Goal: Task Accomplishment & Management: Complete application form

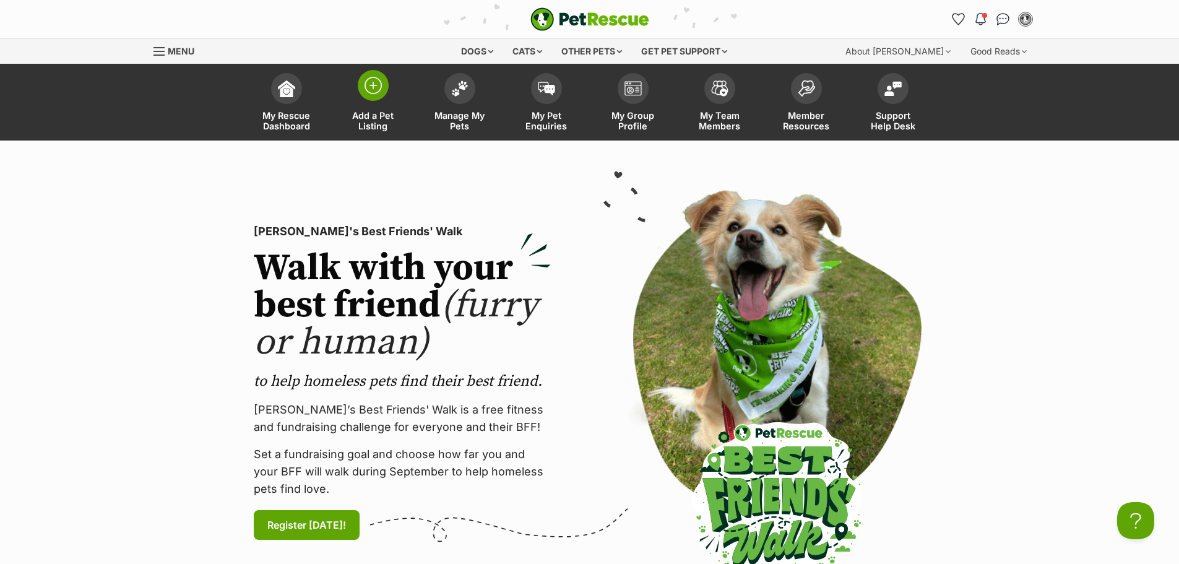
click at [379, 124] on span "Add a Pet Listing" at bounding box center [373, 120] width 56 height 21
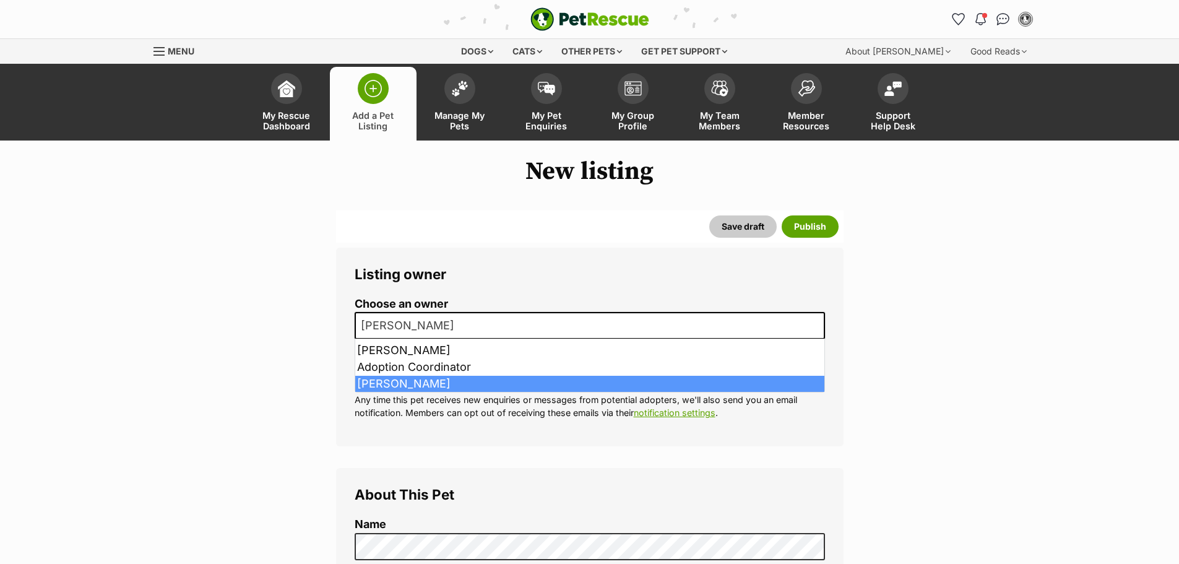
click at [401, 318] on span "[PERSON_NAME]" at bounding box center [411, 325] width 111 height 17
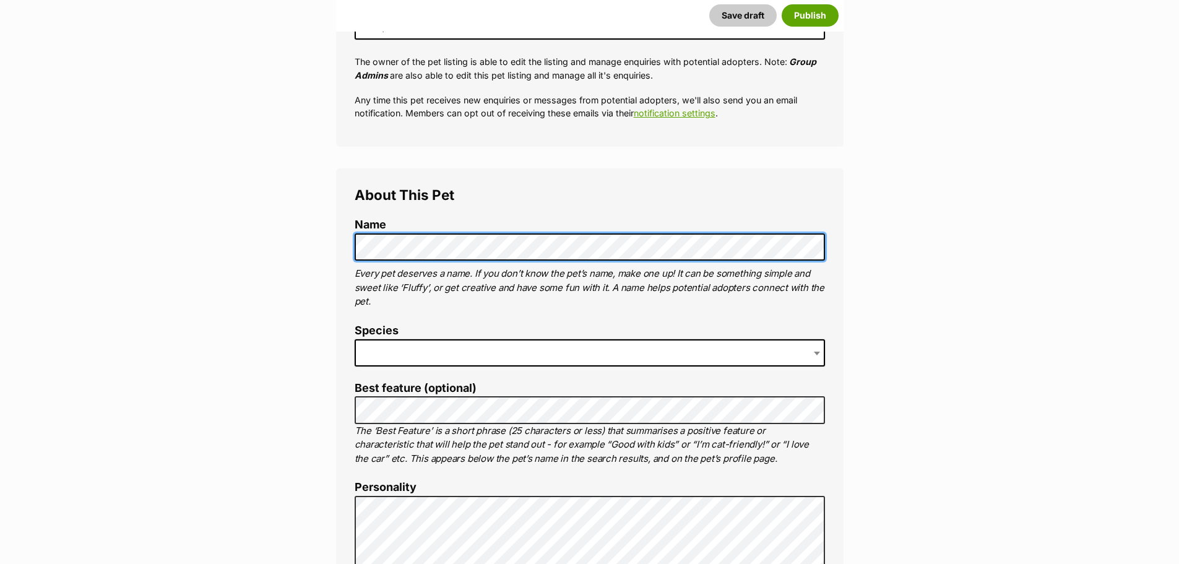
scroll to position [309, 0]
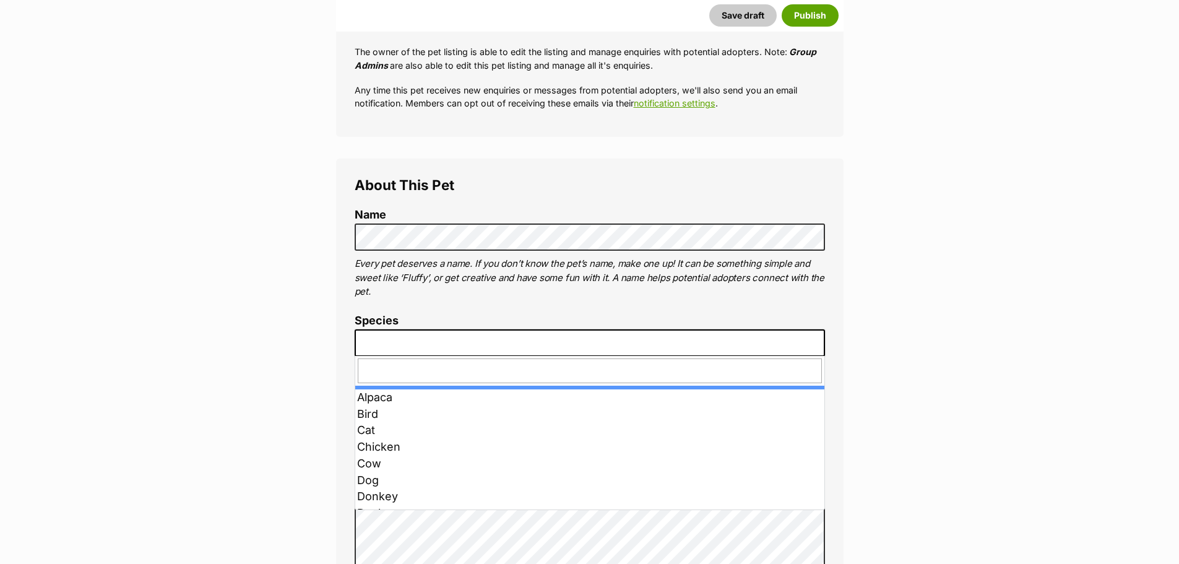
click at [361, 340] on span at bounding box center [590, 342] width 470 height 27
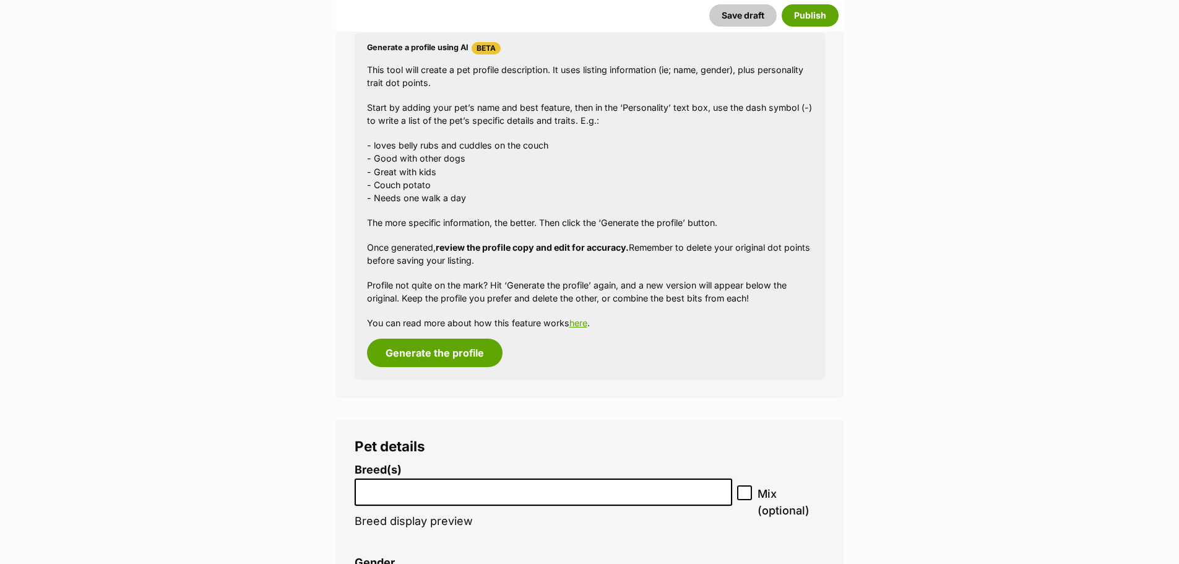
scroll to position [1114, 0]
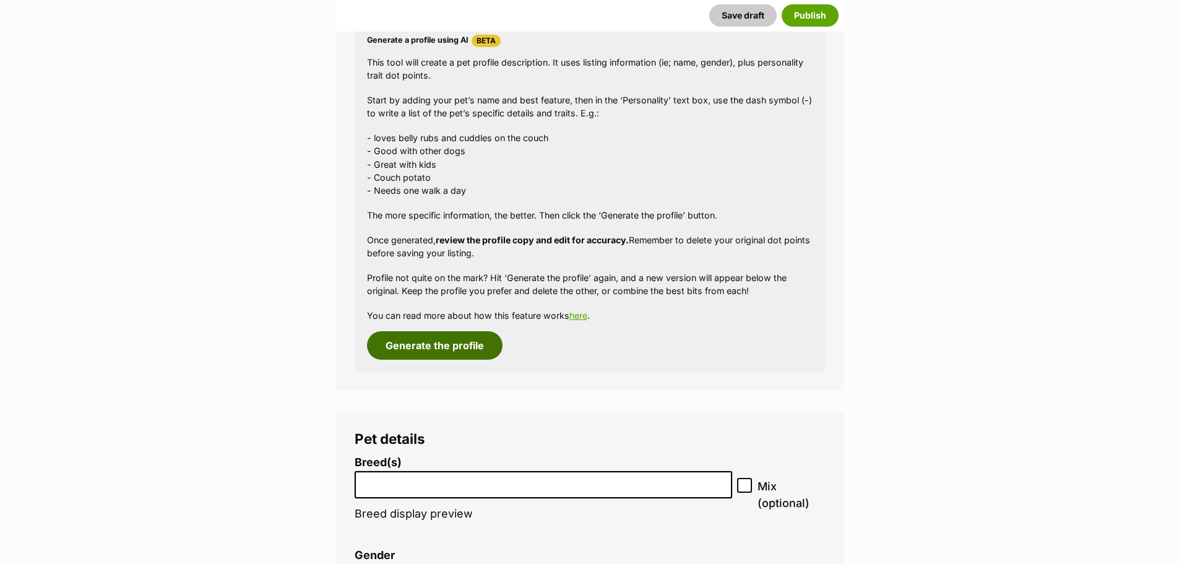
click at [452, 354] on button "Generate the profile" at bounding box center [435, 345] width 136 height 28
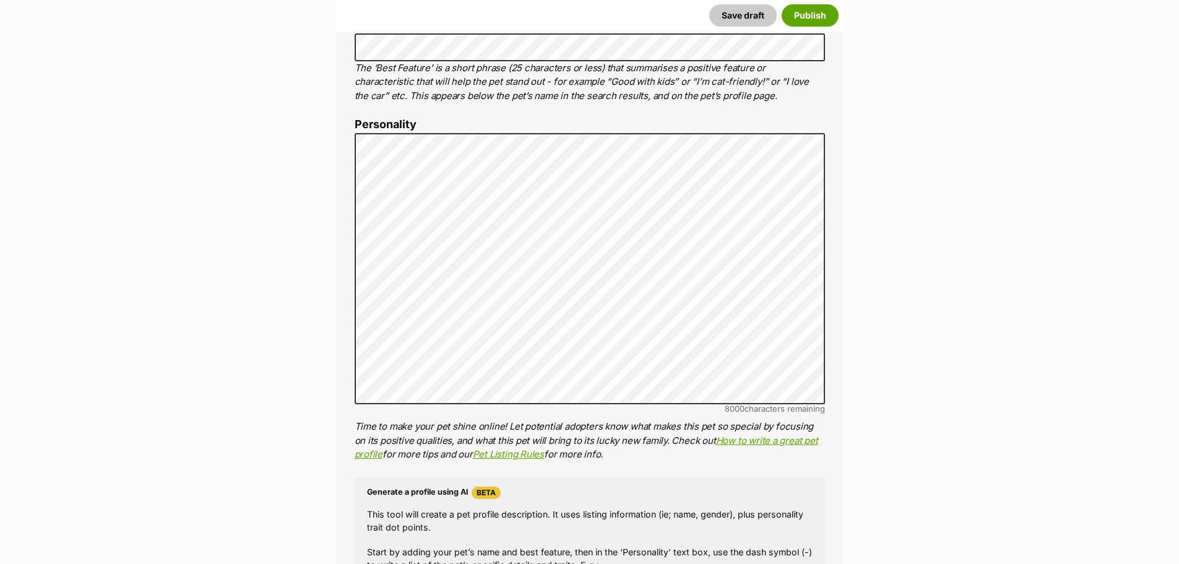
scroll to position [649, 0]
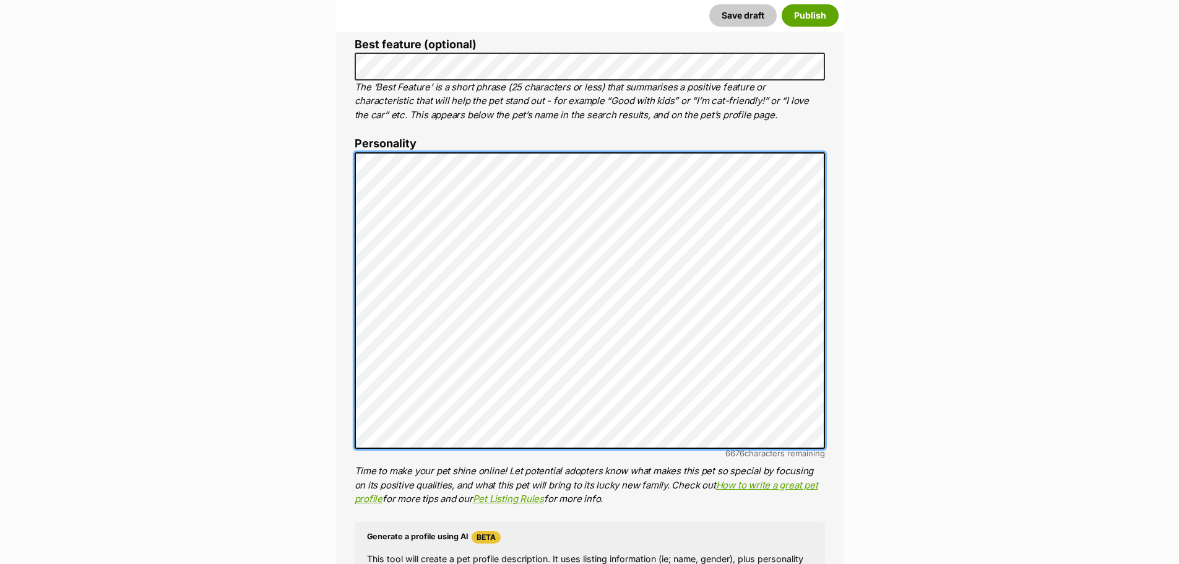
scroll to position [587, 0]
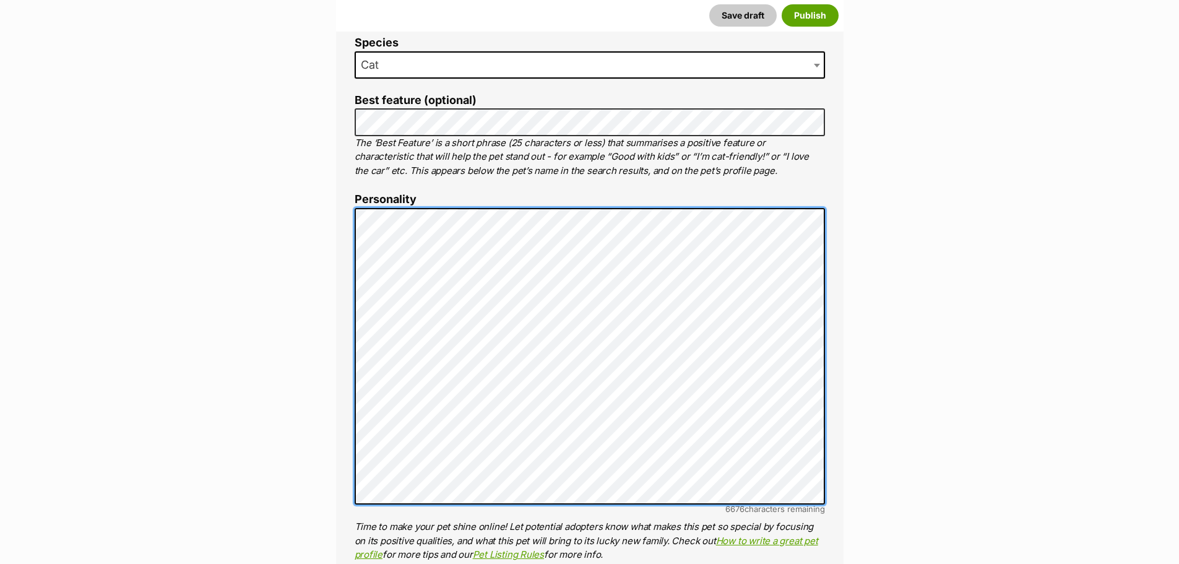
click at [791, 510] on li "Personality 6676 characters remaining Time to make your pet shine online! Let p…" at bounding box center [590, 377] width 470 height 368
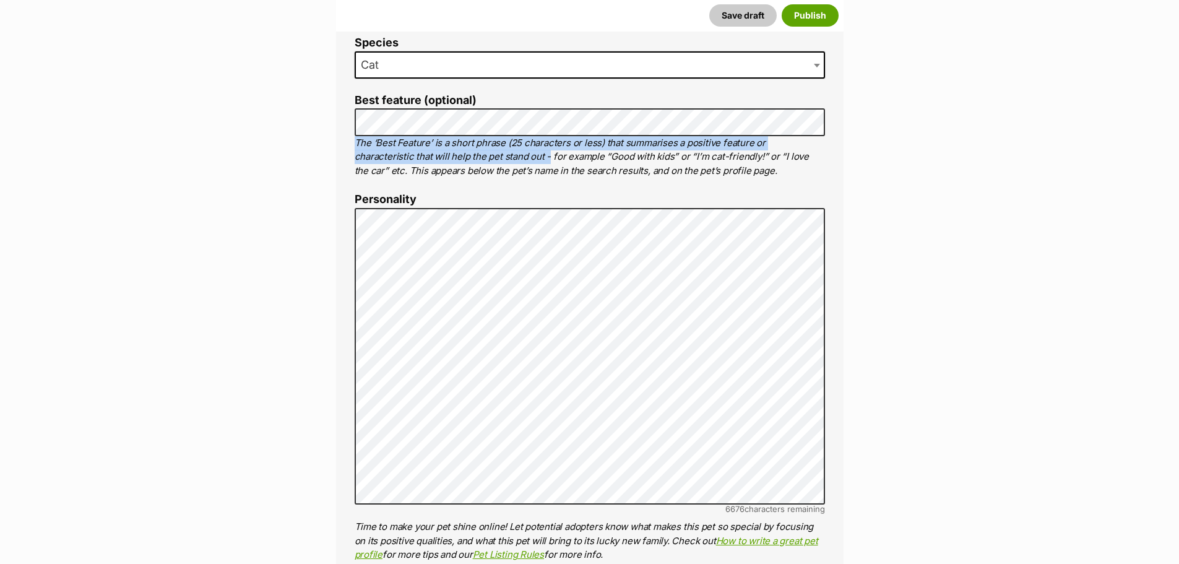
drag, startPoint x: 356, startPoint y: 139, endPoint x: 488, endPoint y: 155, distance: 132.9
click at [488, 155] on p "The ‘Best Feature’ is a short phrase (25 characters or less) that summarises a …" at bounding box center [590, 157] width 470 height 42
copy p "The ‘Best Feature’ is a short phrase (25 characters or less) that summarises a …"
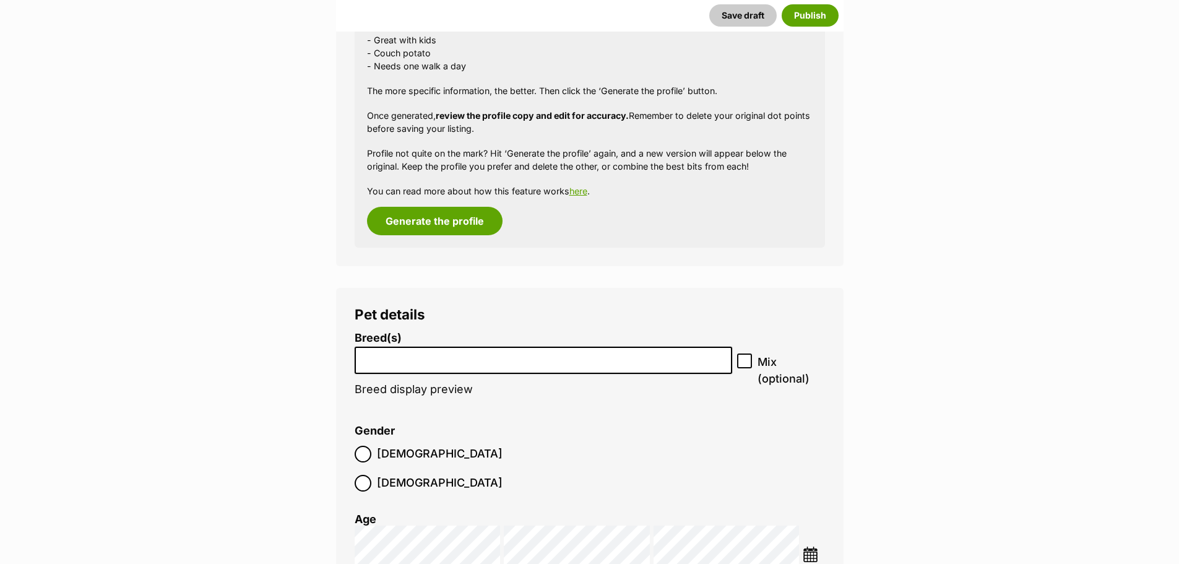
scroll to position [1268, 0]
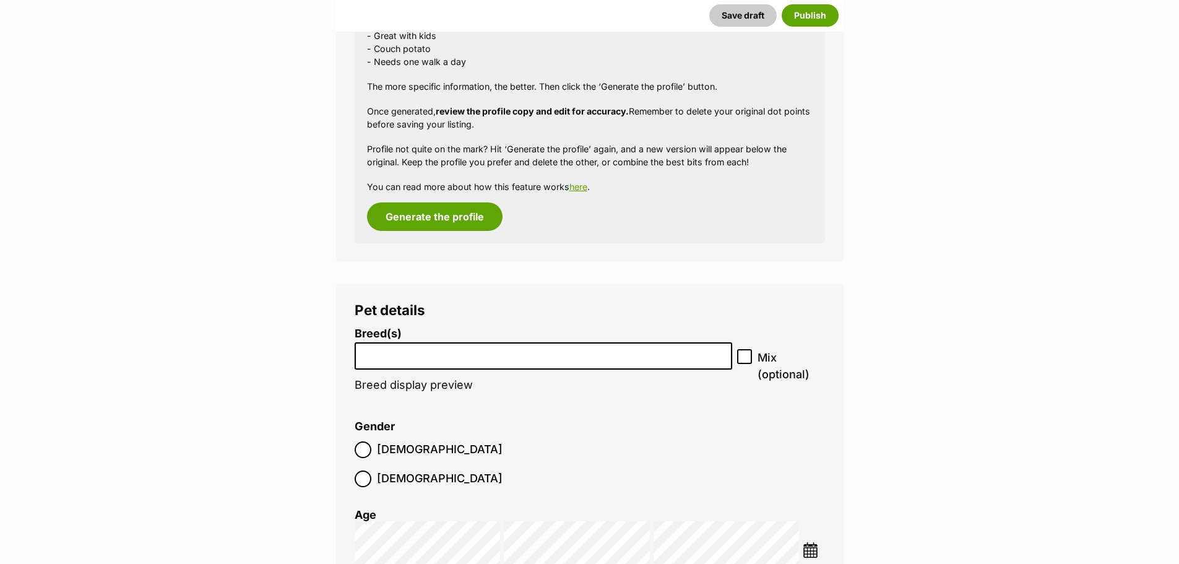
click at [424, 358] on input "search" at bounding box center [543, 353] width 369 height 13
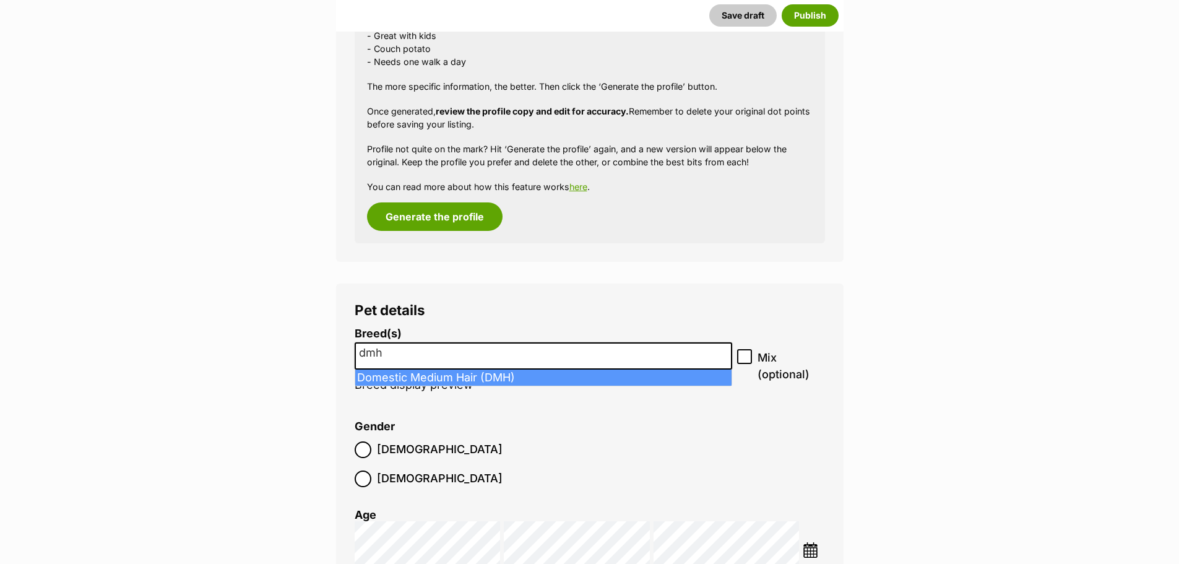
type input "dmh"
select select "252101"
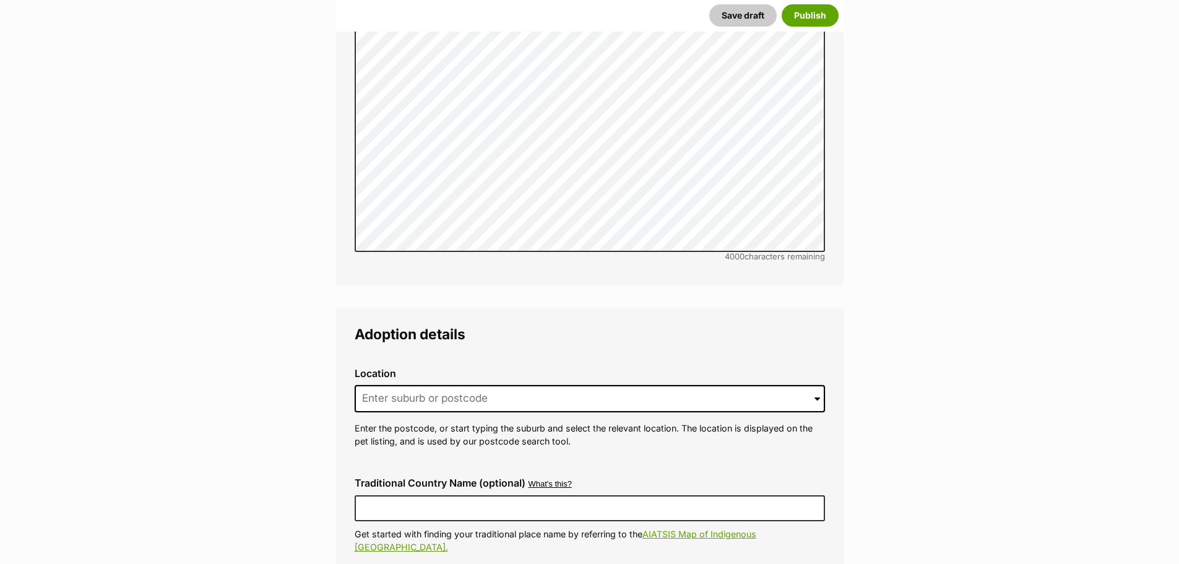
scroll to position [2753, 0]
click at [374, 384] on input at bounding box center [590, 397] width 470 height 27
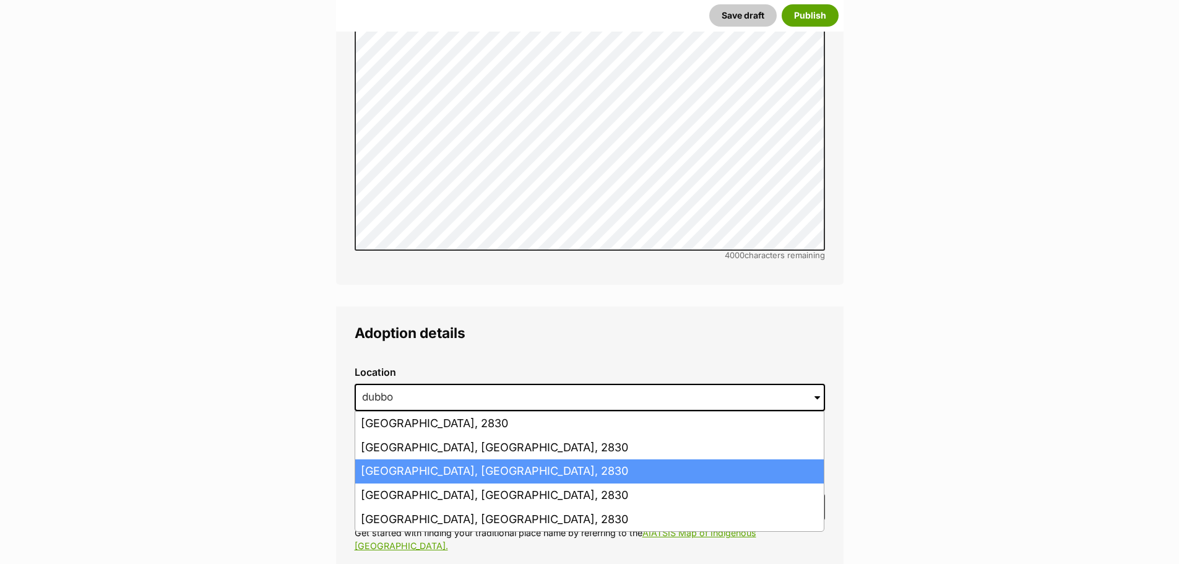
click at [404, 459] on li "[GEOGRAPHIC_DATA], [GEOGRAPHIC_DATA], 2830" at bounding box center [589, 471] width 468 height 24
type input "[GEOGRAPHIC_DATA], [GEOGRAPHIC_DATA], 2830"
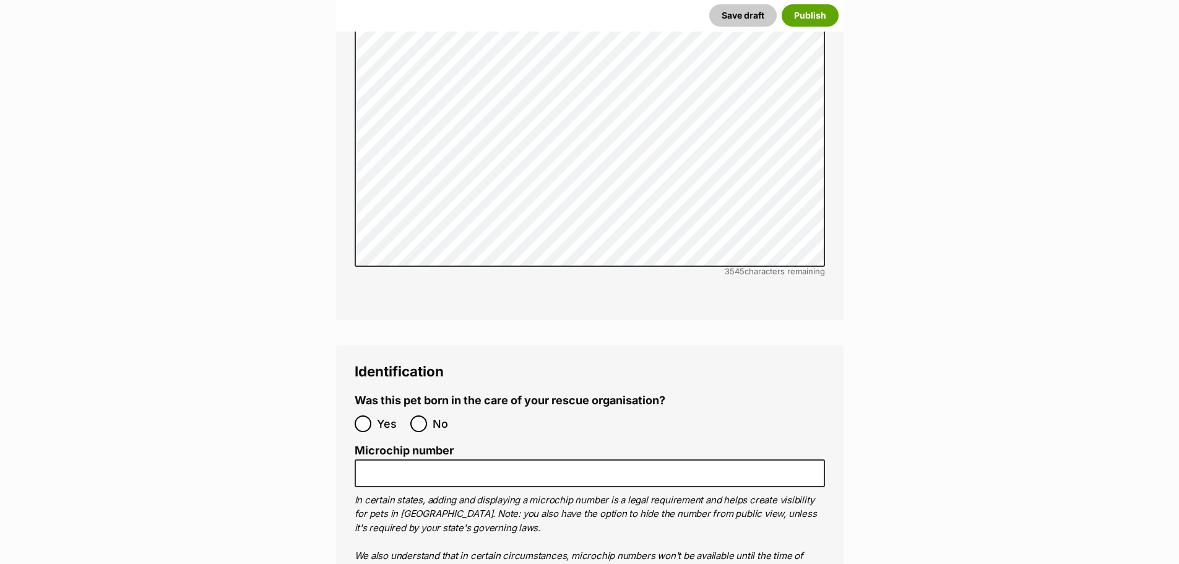
scroll to position [3929, 0]
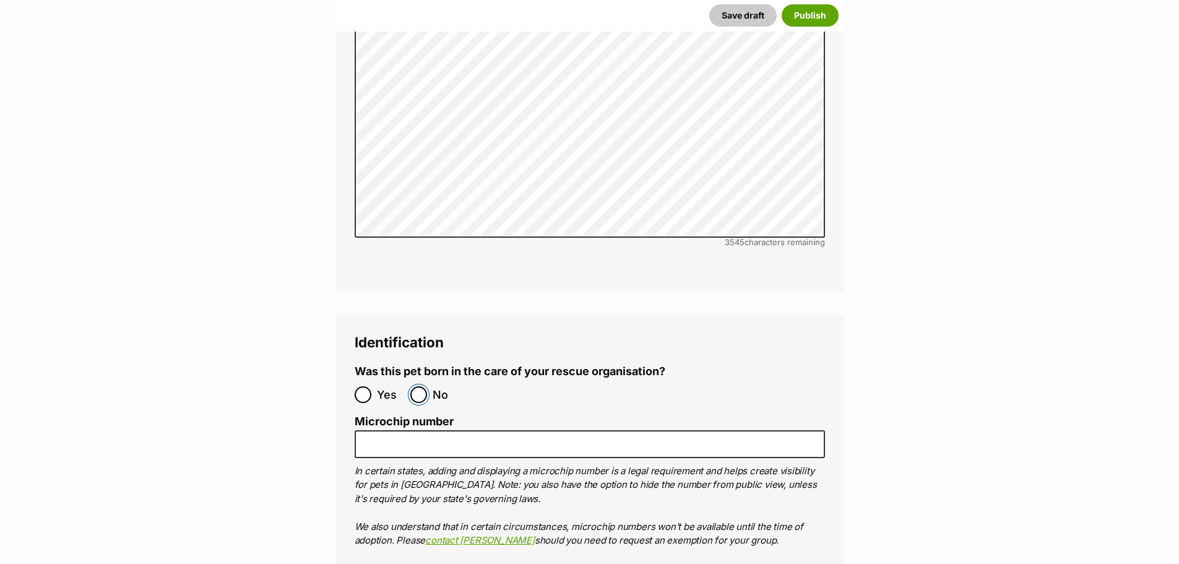
click at [416, 386] on input "No" at bounding box center [418, 394] width 17 height 17
radio input "true"
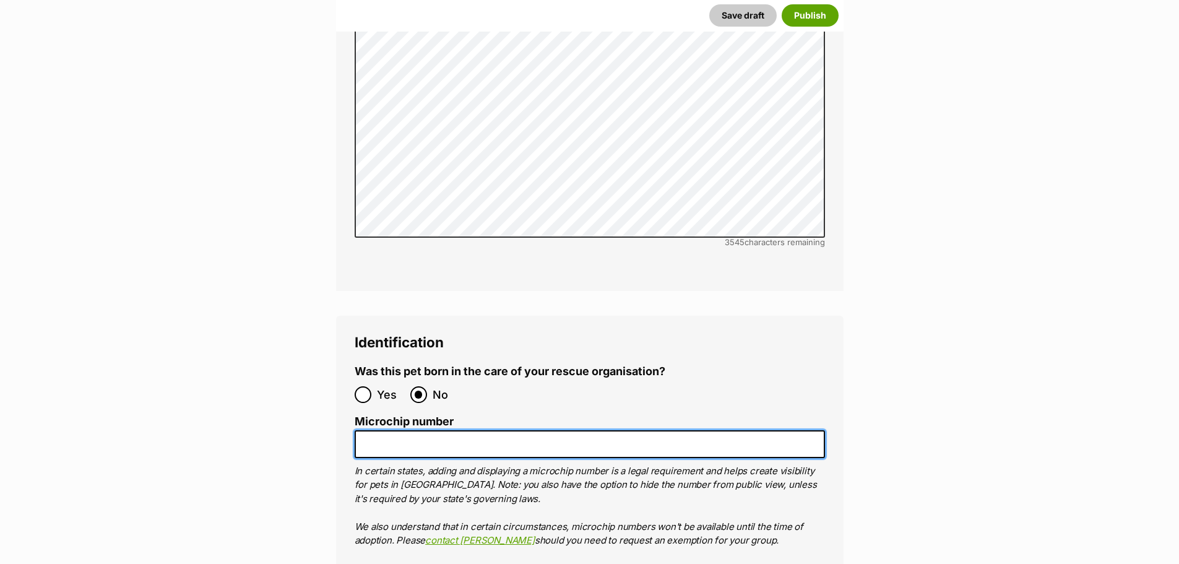
click at [528, 430] on input "Microchip number" at bounding box center [590, 444] width 470 height 28
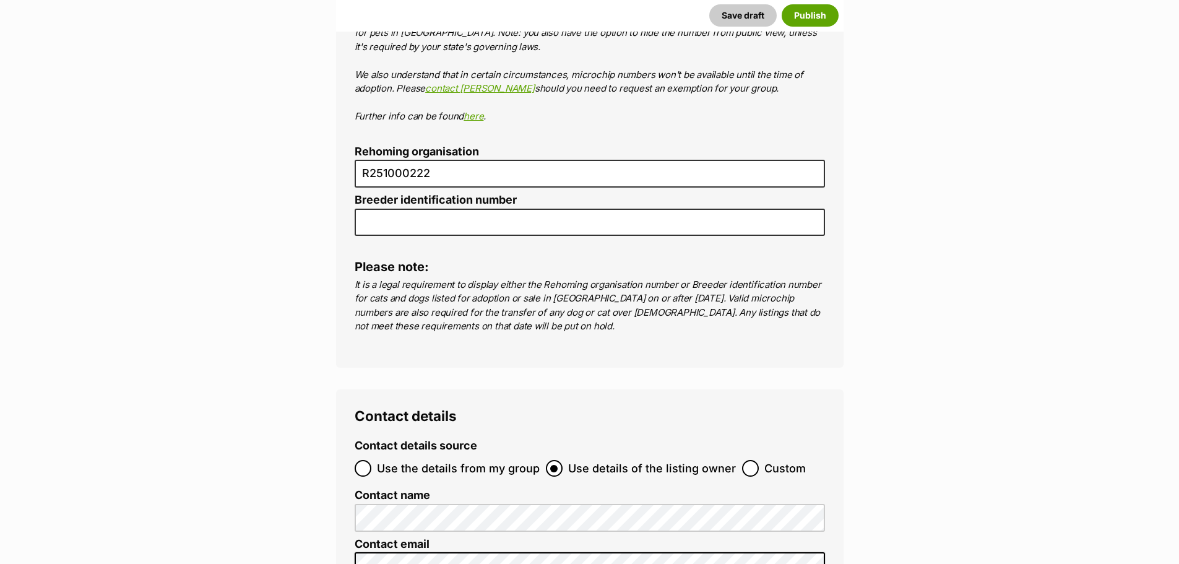
scroll to position [4424, 0]
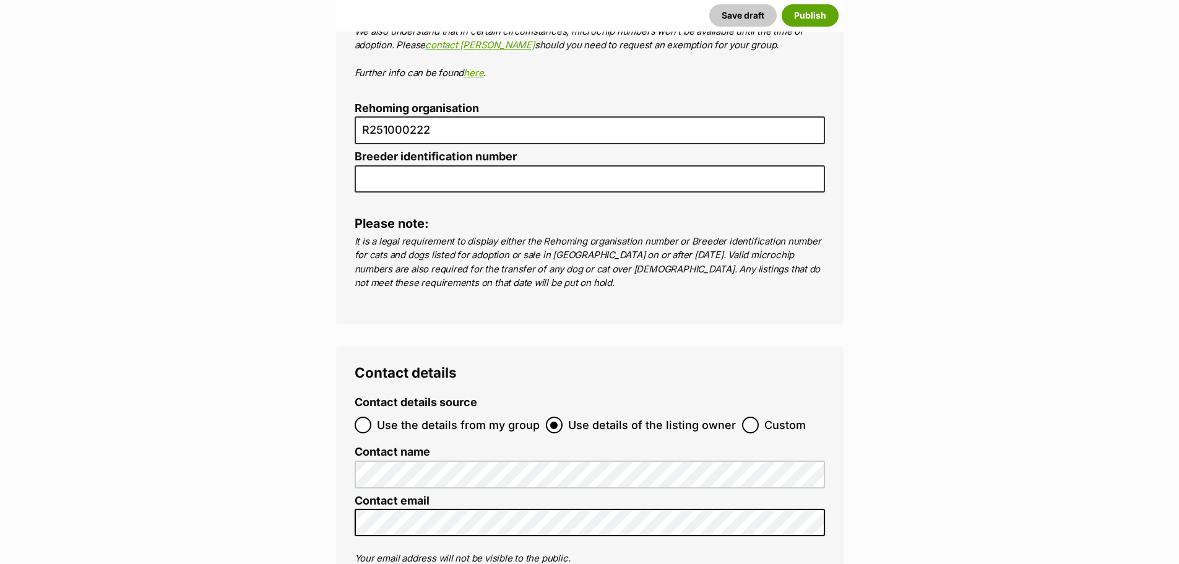
type input "991003003244058"
click at [365, 416] on input "Use the details from my group" at bounding box center [363, 424] width 17 height 17
radio input "true"
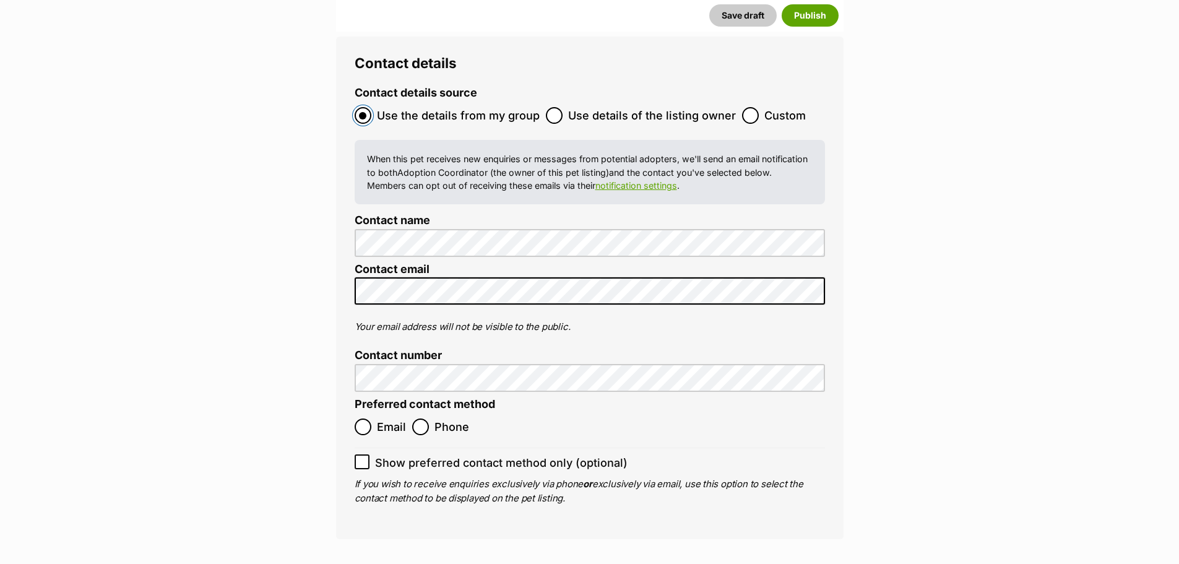
scroll to position [4795, 0]
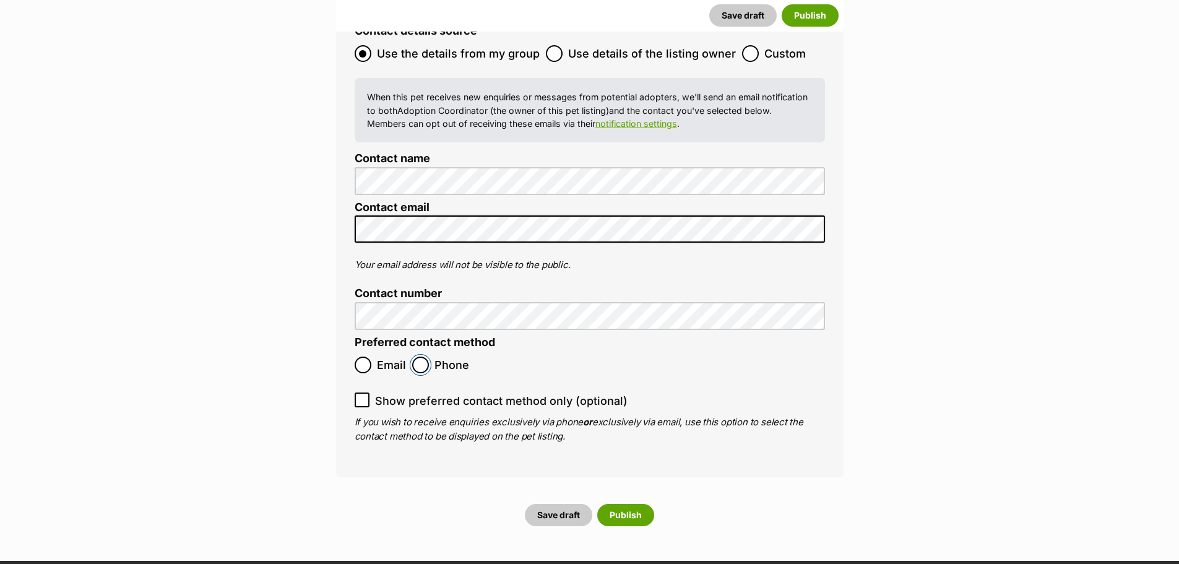
click at [418, 356] on input "Phone" at bounding box center [420, 364] width 17 height 17
radio input "true"
click at [640, 504] on button "Publish" at bounding box center [625, 515] width 57 height 22
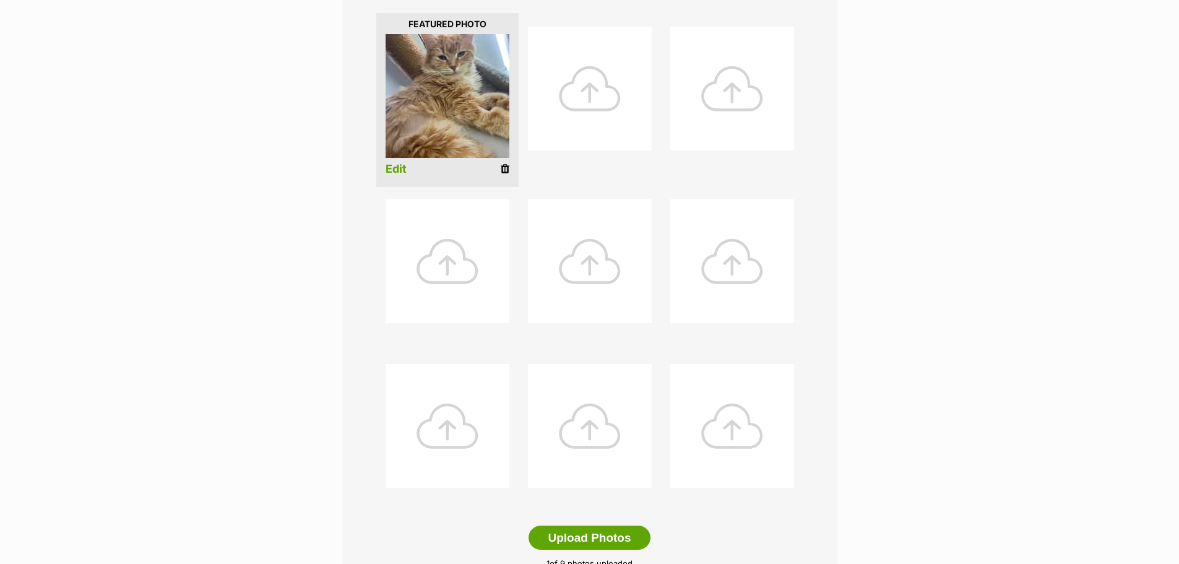
scroll to position [681, 0]
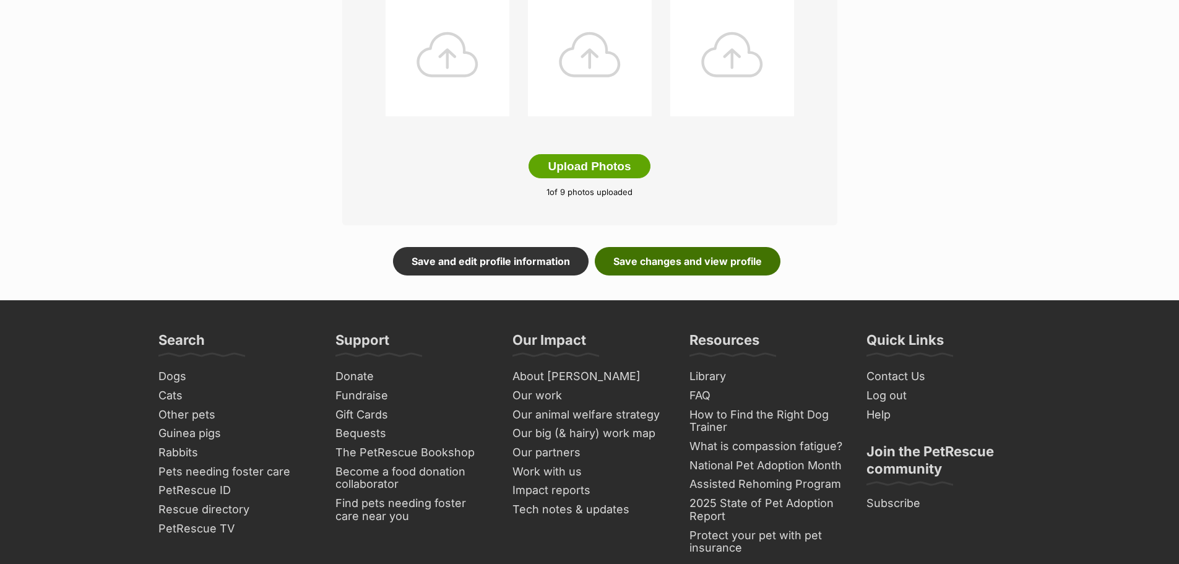
click at [676, 270] on link "Save changes and view profile" at bounding box center [688, 261] width 186 height 28
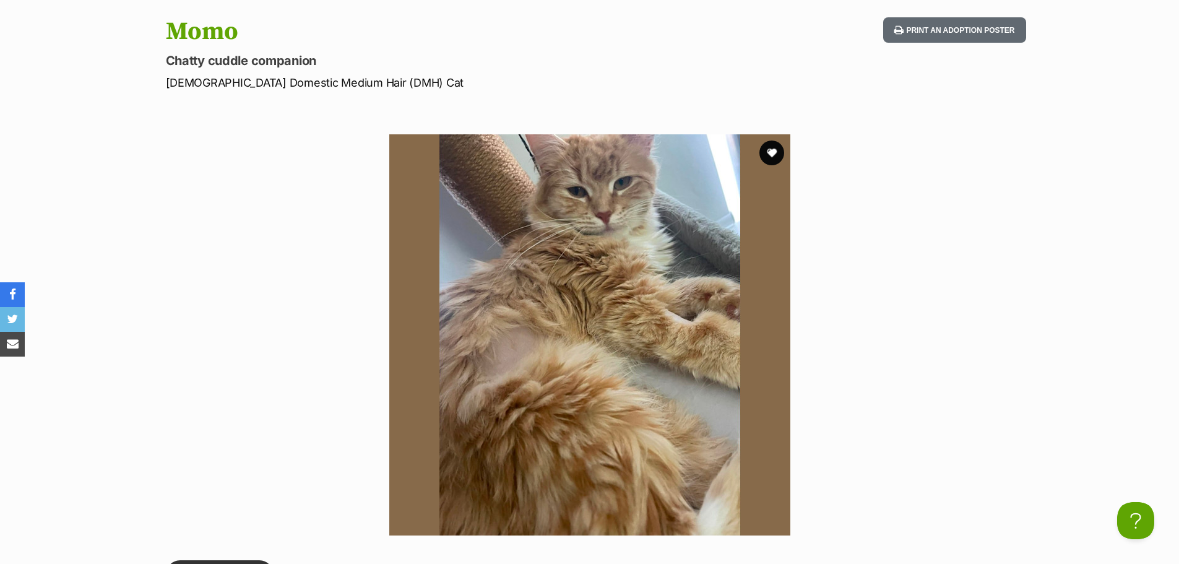
scroll to position [309, 0]
